Goal: Check status: Check status

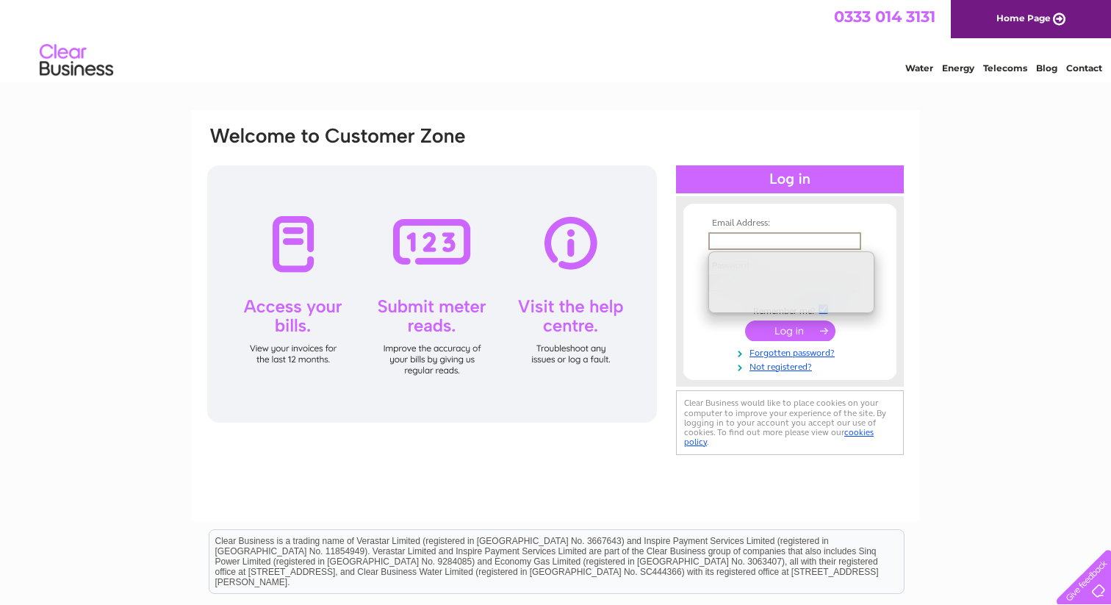
type input "[PERSON_NAME][EMAIL_ADDRESS][DOMAIN_NAME]"
click at [1006, 270] on div "Email Address: [PERSON_NAME][EMAIL_ADDRESS][DOMAIN_NAME] Password: Forgotten pa…" at bounding box center [555, 441] width 1111 height 663
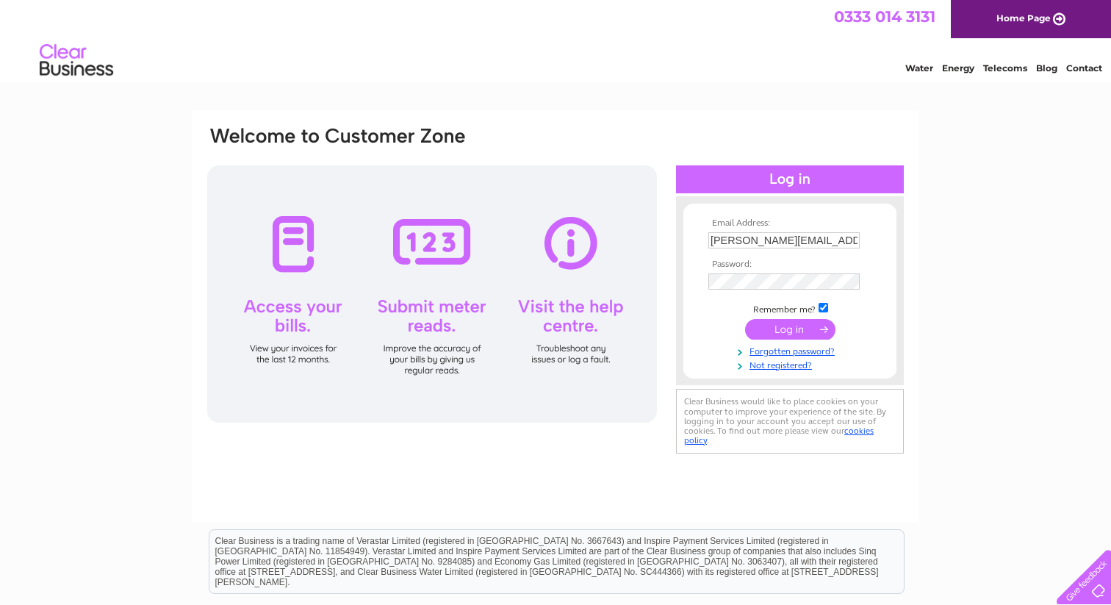
click at [807, 327] on input "submit" at bounding box center [790, 329] width 90 height 21
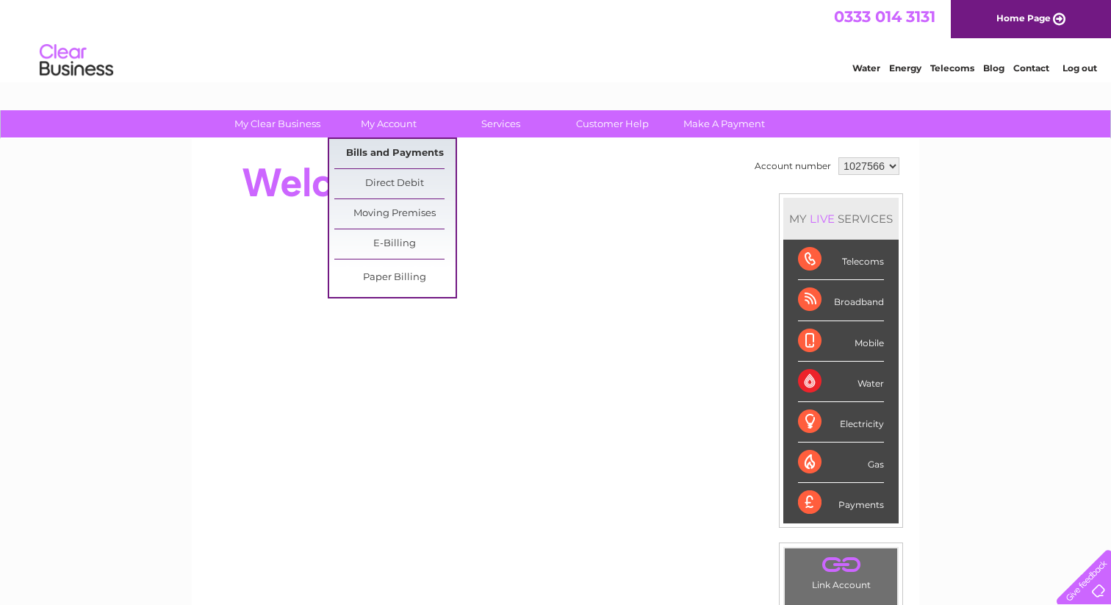
click at [393, 151] on link "Bills and Payments" at bounding box center [394, 153] width 121 height 29
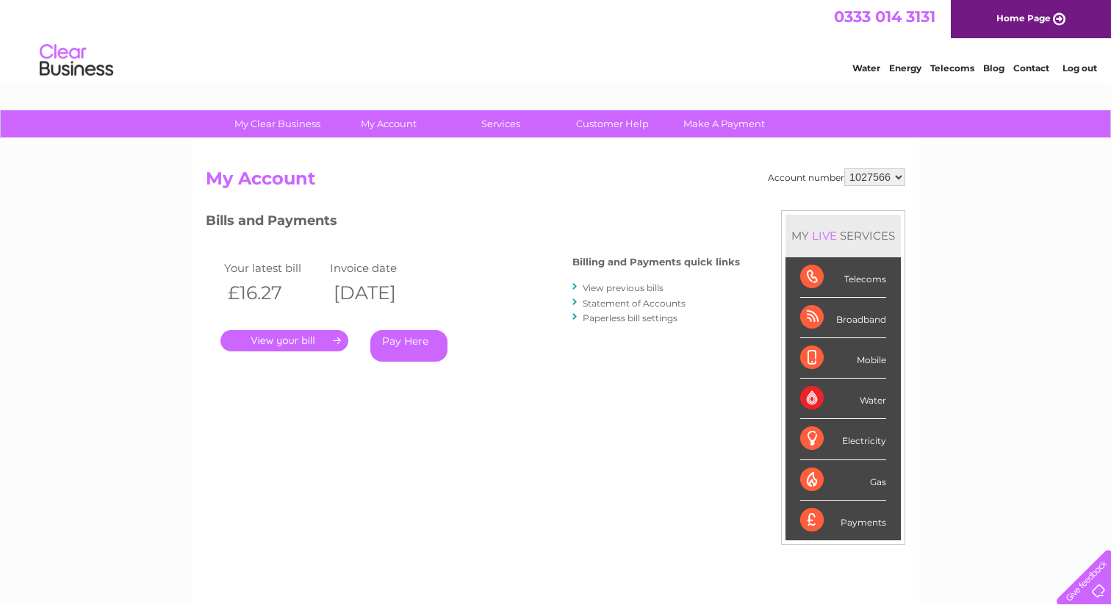
click at [865, 180] on select "1027566" at bounding box center [874, 177] width 61 height 18
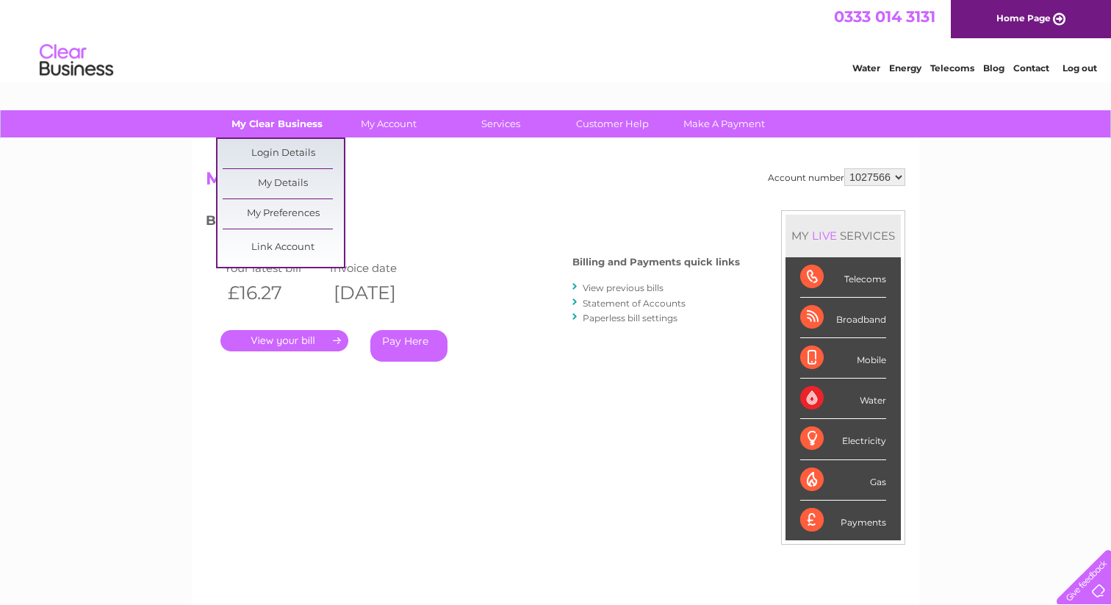
click at [292, 120] on link "My Clear Business" at bounding box center [277, 123] width 121 height 27
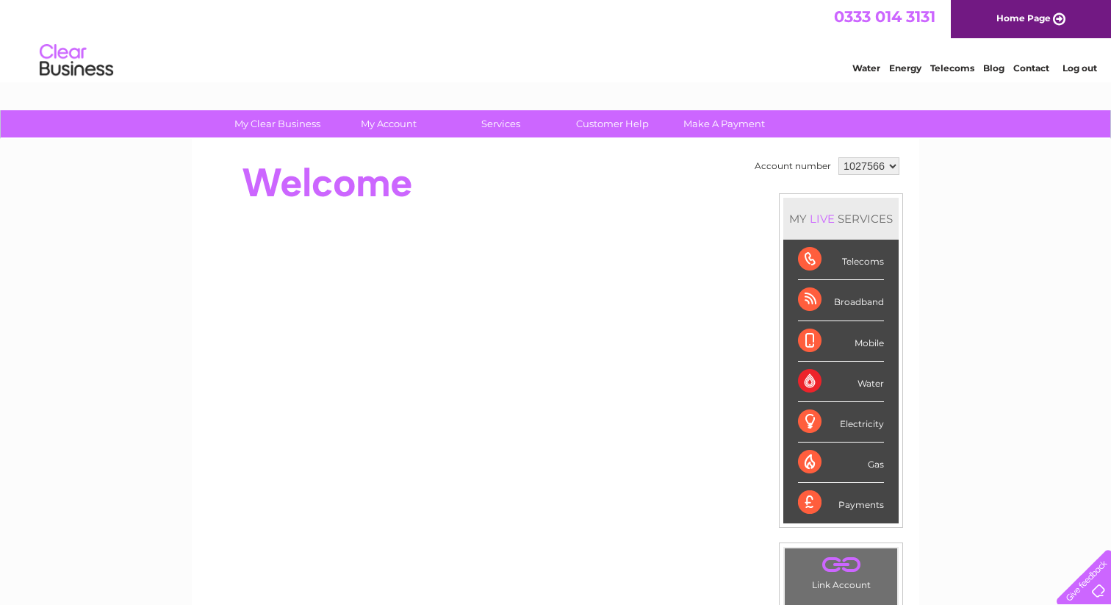
click at [886, 167] on select "1027566" at bounding box center [868, 166] width 61 height 18
